Goal: Task Accomplishment & Management: Use online tool/utility

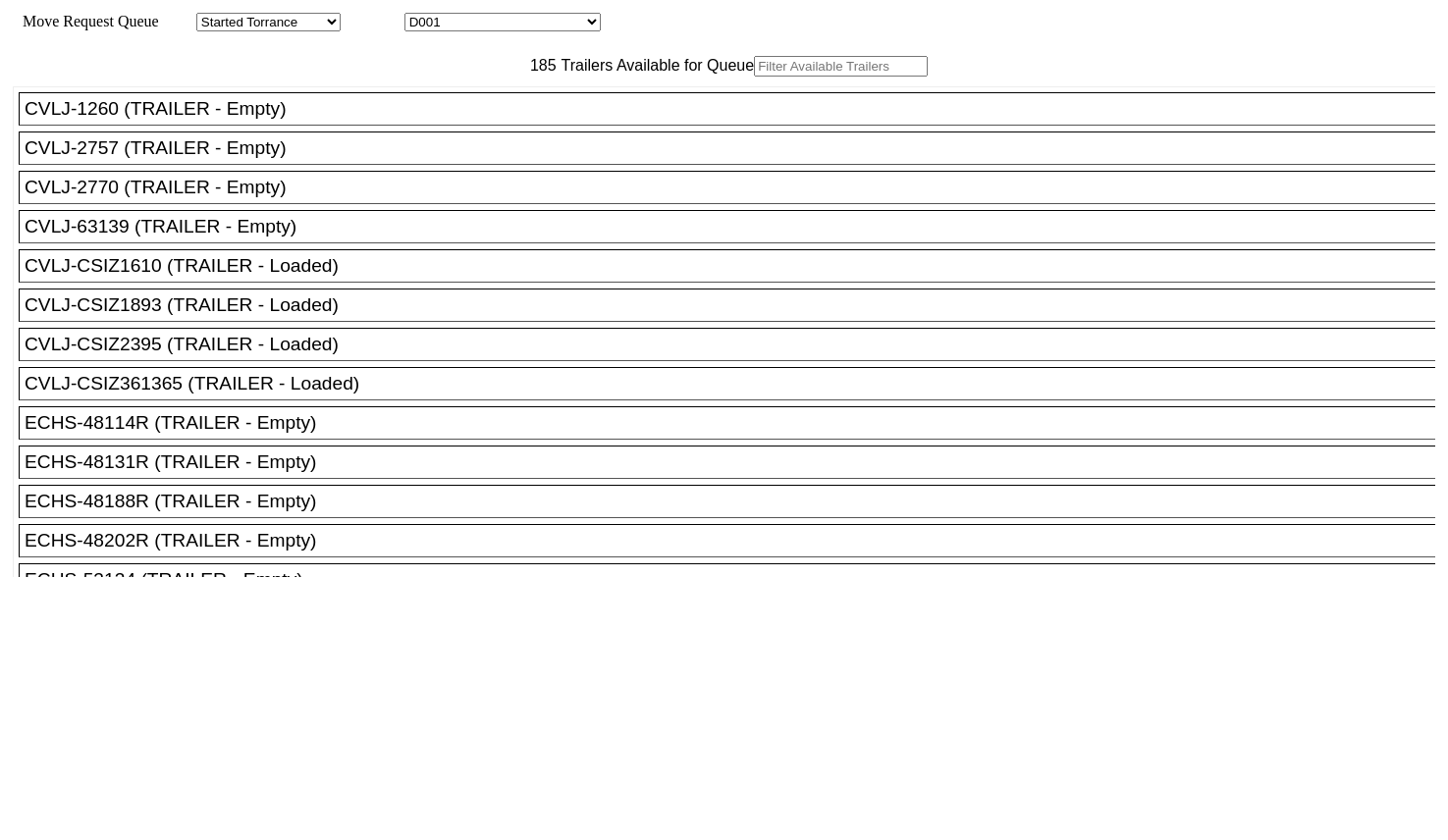
click at [754, 77] on input "text" at bounding box center [840, 66] width 174 height 21
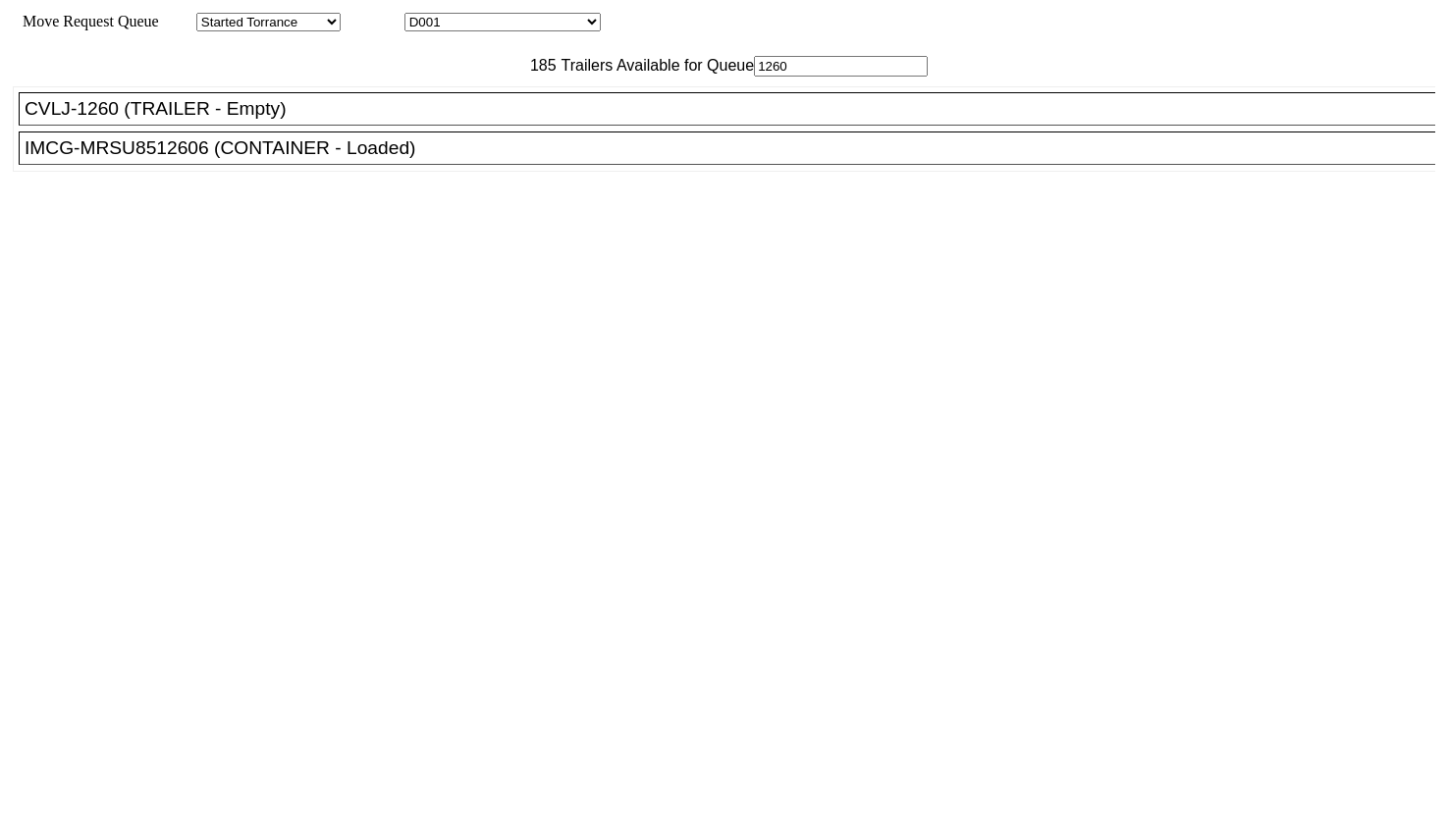
type input "1260"
click at [371, 120] on div "CVLJ-1260 (TRAILER - Empty)" at bounding box center [736, 109] width 1422 height 22
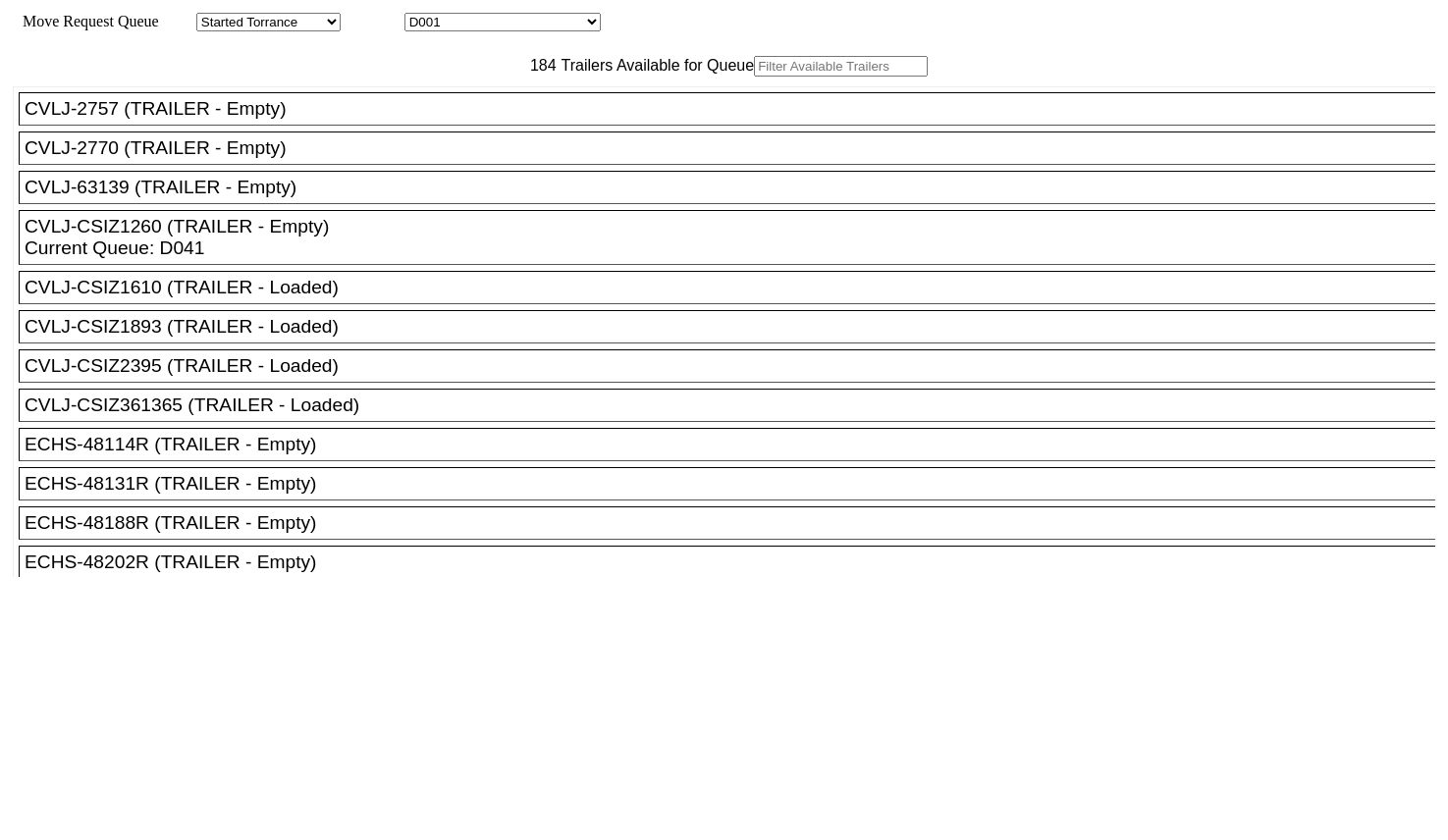
click at [754, 77] on input "text" at bounding box center [840, 66] width 174 height 21
paste input "GMEP53510"
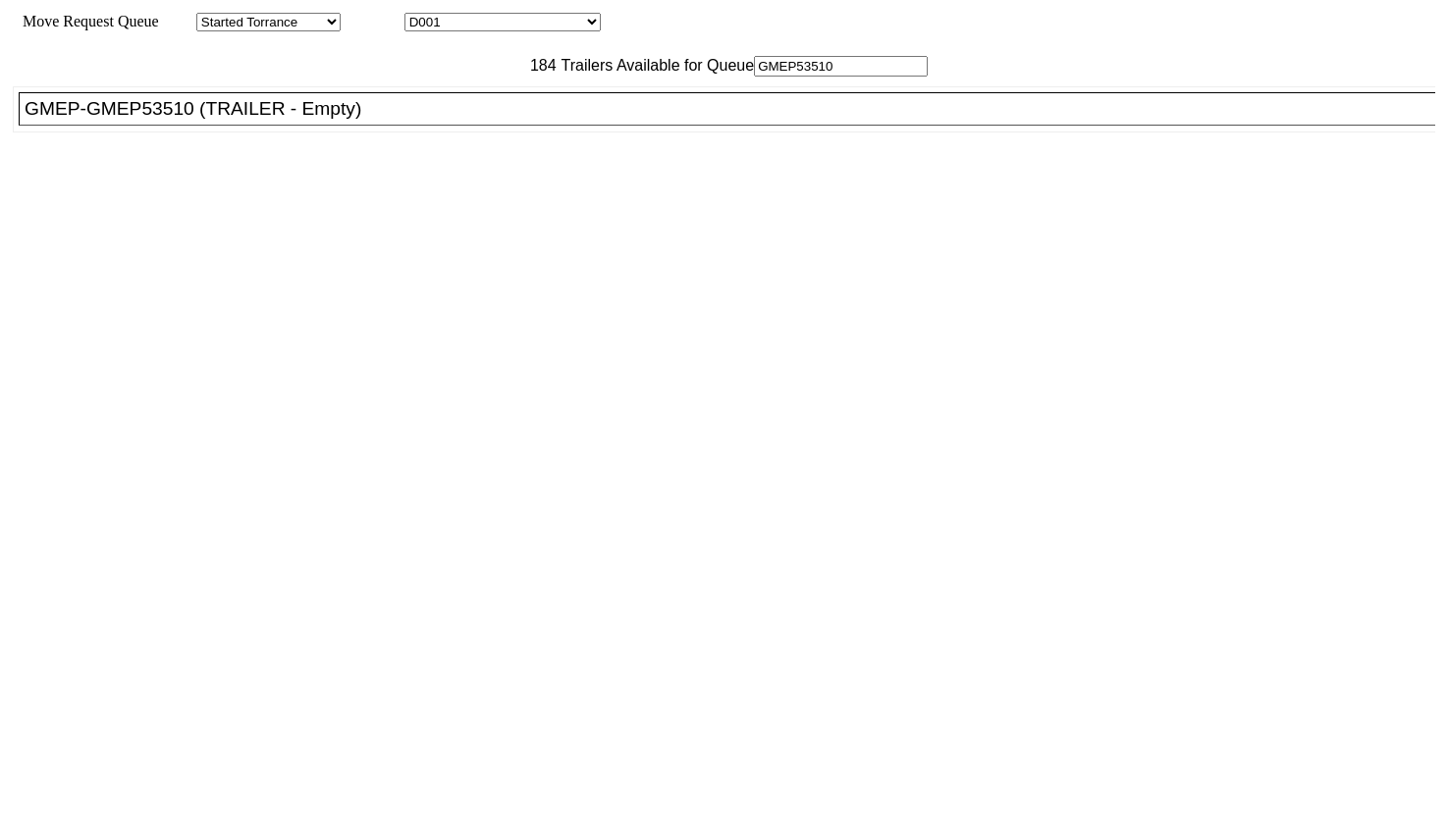
type input "GMEP53510"
click at [407, 120] on div "GMEP-GMEP53510 (TRAILER - Empty)" at bounding box center [736, 109] width 1422 height 22
